Goal: Information Seeking & Learning: Learn about a topic

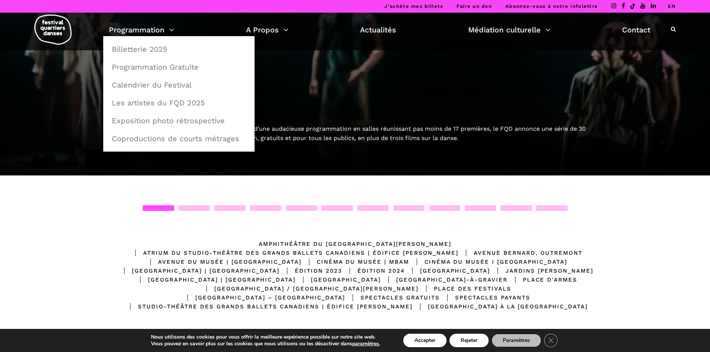
click at [54, 28] on img at bounding box center [52, 30] width 37 height 30
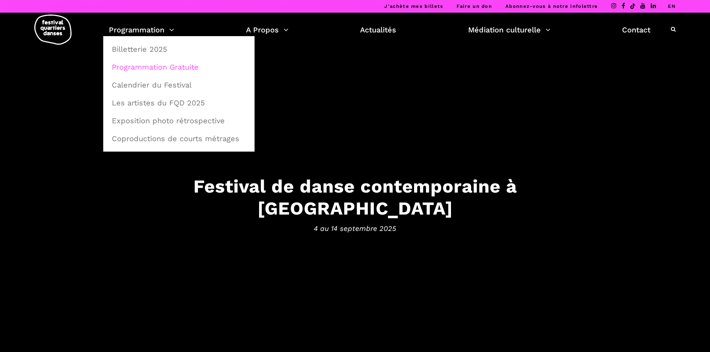
click at [156, 68] on link "Programmation Gratuite" at bounding box center [178, 66] width 143 height 17
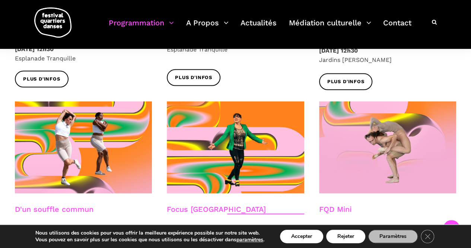
scroll to position [795, 0]
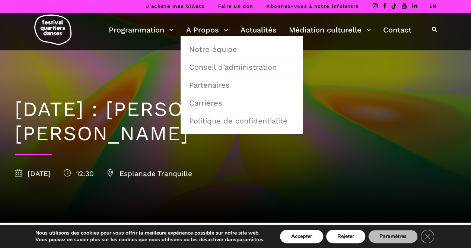
click at [170, 144] on h1 "8 septembre : Linus Jansner + Rebecca Margolick" at bounding box center [235, 121] width 441 height 48
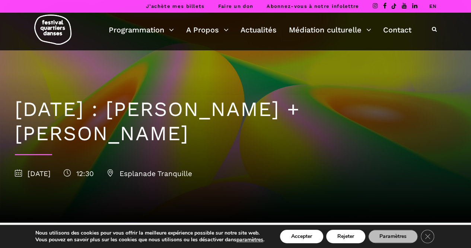
drag, startPoint x: 122, startPoint y: 136, endPoint x: 16, endPoint y: 109, distance: 109.5
click at [16, 109] on h1 "8 septembre : Linus Jansner + Rebecca Margolick" at bounding box center [235, 121] width 441 height 48
copy h1 "8 septembre : Linus Jansner + Rebecca Margolick"
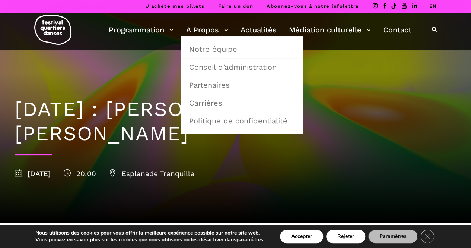
click at [131, 133] on h1 "[DATE] : [PERSON_NAME] + [PERSON_NAME]" at bounding box center [235, 121] width 441 height 48
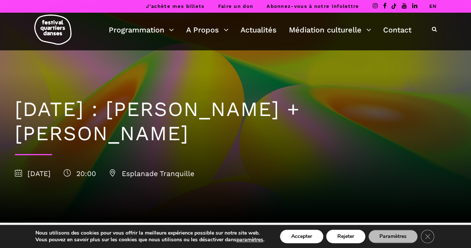
drag, startPoint x: 107, startPoint y: 134, endPoint x: 15, endPoint y: 117, distance: 93.6
click at [16, 117] on h1 "9 septembre : Nicholas Bellefleur + Linus Jansner" at bounding box center [235, 121] width 441 height 48
copy h1 "9 septembre : Nicholas Bellefleur + Linus Jansner"
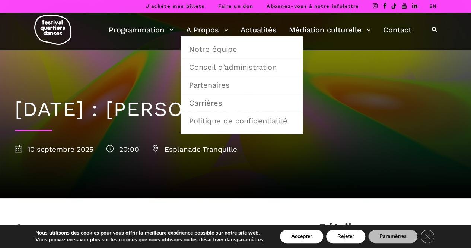
drag, startPoint x: 366, startPoint y: 129, endPoint x: 351, endPoint y: 126, distance: 15.2
click at [366, 130] on div "10 septembre : Sinha Danse 10 septembre 2025 20:00 Esplanade Tranquille" at bounding box center [235, 124] width 456 height 148
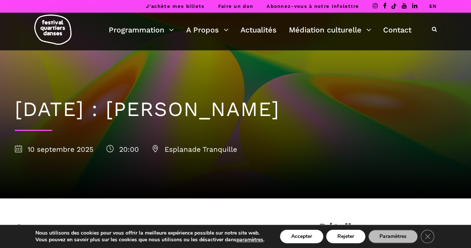
drag, startPoint x: 329, startPoint y: 108, endPoint x: 18, endPoint y: 110, distance: 310.7
click at [18, 110] on h1 "10 septembre : Sinha Danse" at bounding box center [235, 109] width 441 height 24
copy h1 "10 septembre : Sinha Danse"
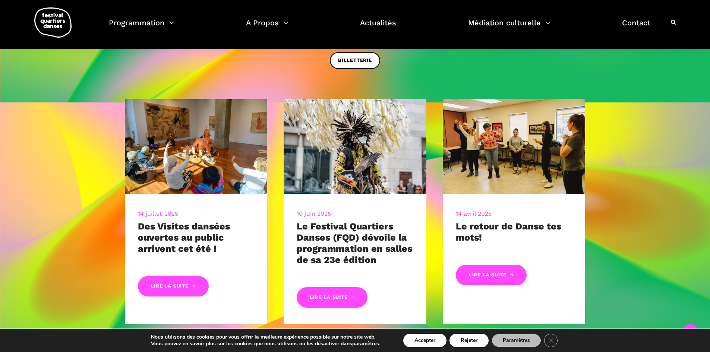
scroll to position [112, 0]
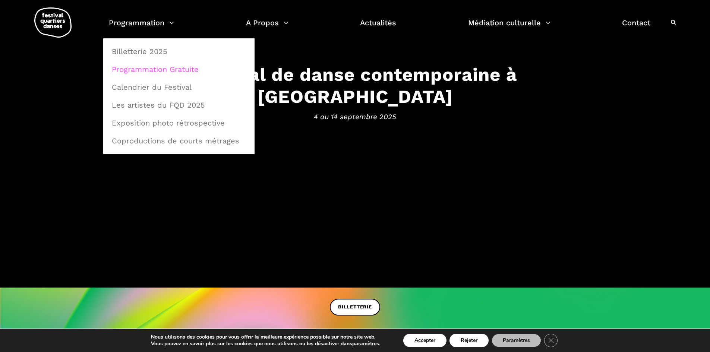
click at [165, 66] on link "Programmation Gratuite" at bounding box center [178, 69] width 143 height 17
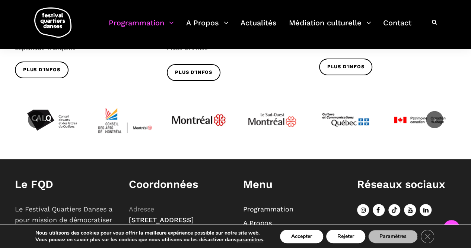
scroll to position [982, 0]
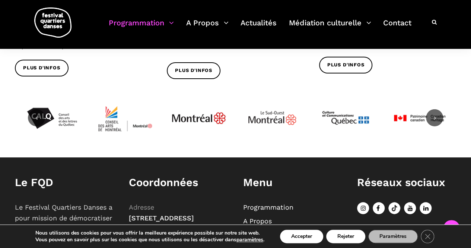
click at [436, 114] on icon at bounding box center [434, 117] width 7 height 7
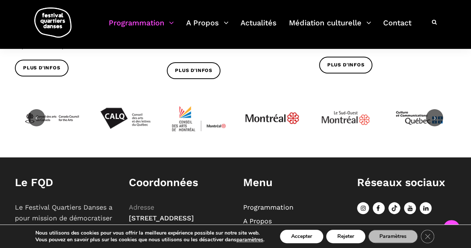
click at [436, 114] on icon at bounding box center [434, 117] width 7 height 7
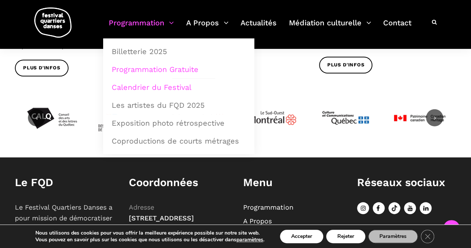
click at [153, 88] on link "Calendrier du Festival" at bounding box center [178, 87] width 143 height 17
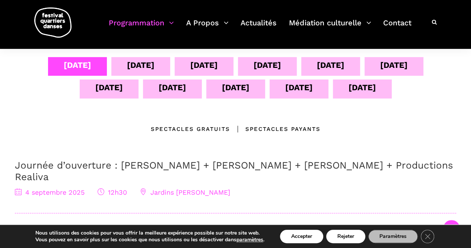
scroll to position [149, 0]
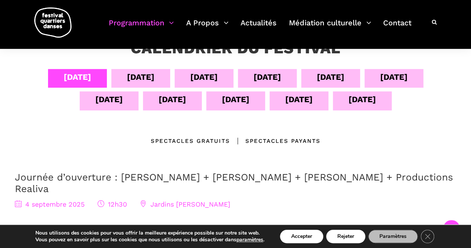
click at [130, 77] on div "[DATE]" at bounding box center [141, 76] width 28 height 13
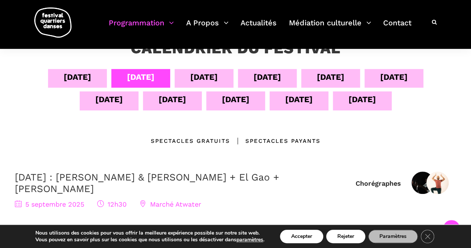
scroll to position [186, 0]
click at [178, 86] on div "[DATE]" at bounding box center [204, 78] width 59 height 19
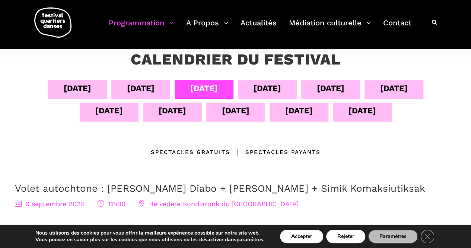
scroll to position [112, 0]
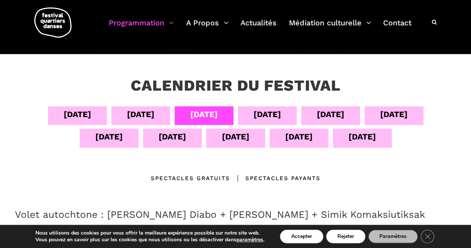
click at [66, 109] on div "[DATE]" at bounding box center [78, 114] width 28 height 13
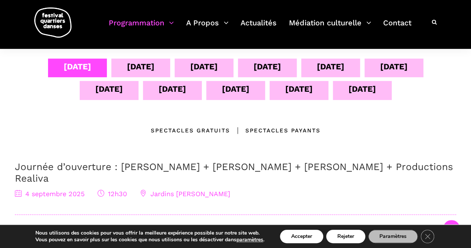
scroll to position [149, 0]
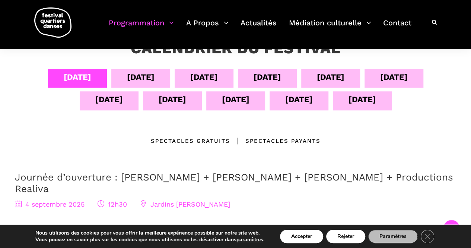
click at [148, 78] on div "[DATE]" at bounding box center [141, 76] width 28 height 13
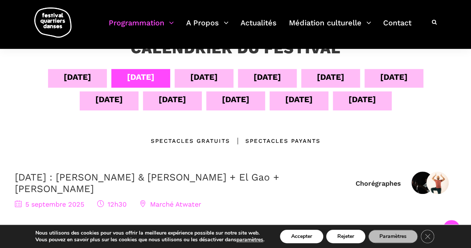
click at [223, 82] on div "[DATE]" at bounding box center [204, 78] width 59 height 19
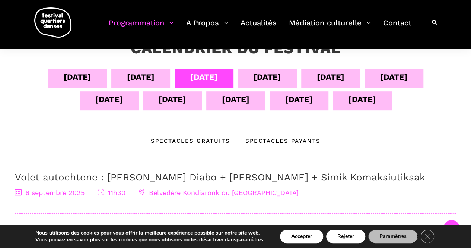
click at [285, 70] on div "[DATE]" at bounding box center [267, 78] width 59 height 19
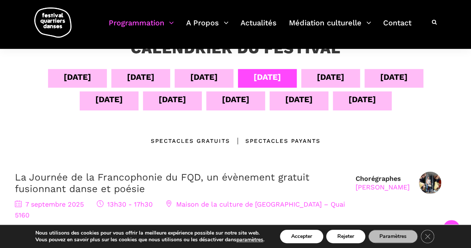
click at [329, 76] on div "[DATE]" at bounding box center [331, 76] width 28 height 13
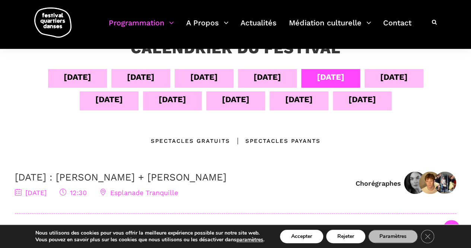
click at [390, 74] on div "[DATE]" at bounding box center [394, 76] width 28 height 13
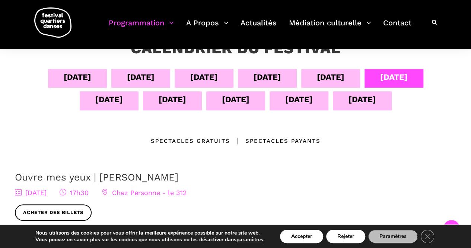
click at [106, 102] on div "[DATE]" at bounding box center [109, 99] width 28 height 13
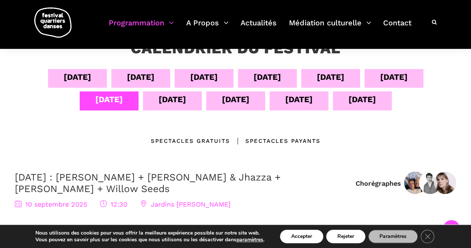
click at [175, 103] on div "[DATE]" at bounding box center [173, 99] width 28 height 13
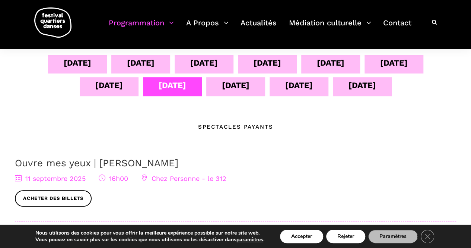
scroll to position [112, 0]
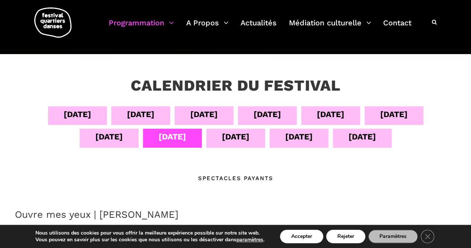
click at [240, 136] on div "[DATE]" at bounding box center [236, 136] width 28 height 13
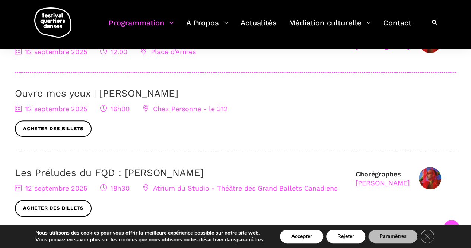
scroll to position [186, 0]
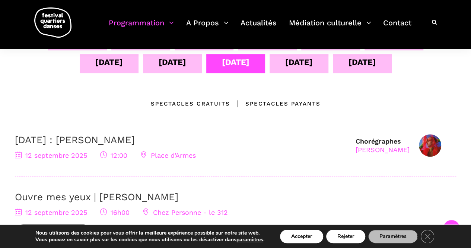
click at [309, 64] on div "[DATE]" at bounding box center [299, 62] width 28 height 13
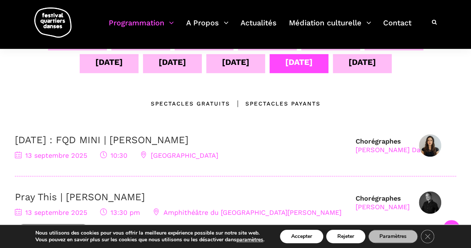
click at [373, 68] on div "[DATE]" at bounding box center [363, 62] width 28 height 13
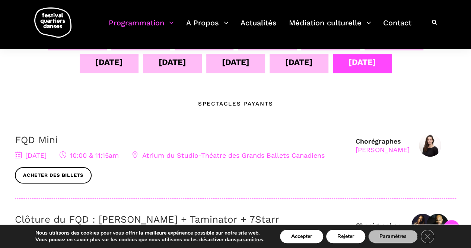
click at [180, 66] on div "[DATE]" at bounding box center [173, 62] width 28 height 13
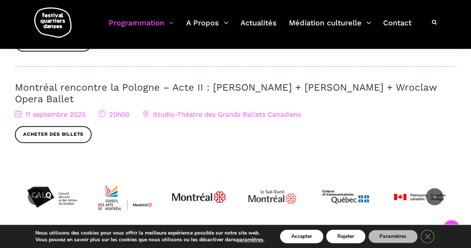
scroll to position [410, 0]
